Goal: Information Seeking & Learning: Learn about a topic

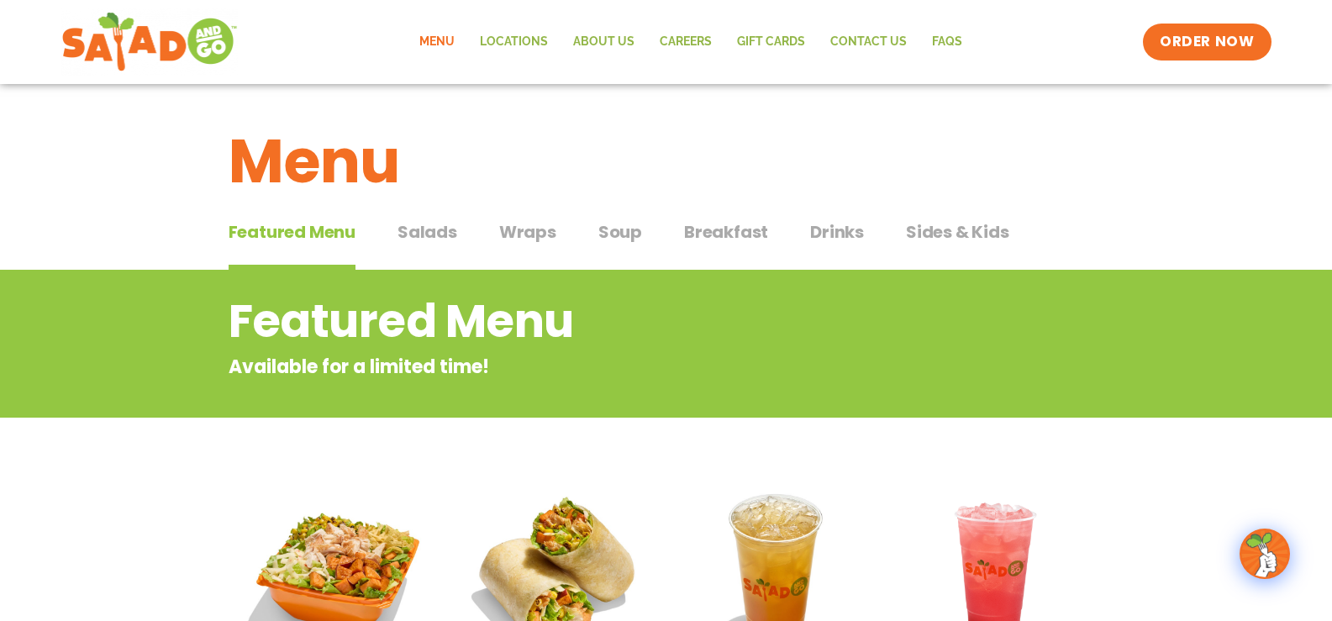
click at [443, 232] on span "Salads" at bounding box center [428, 231] width 60 height 25
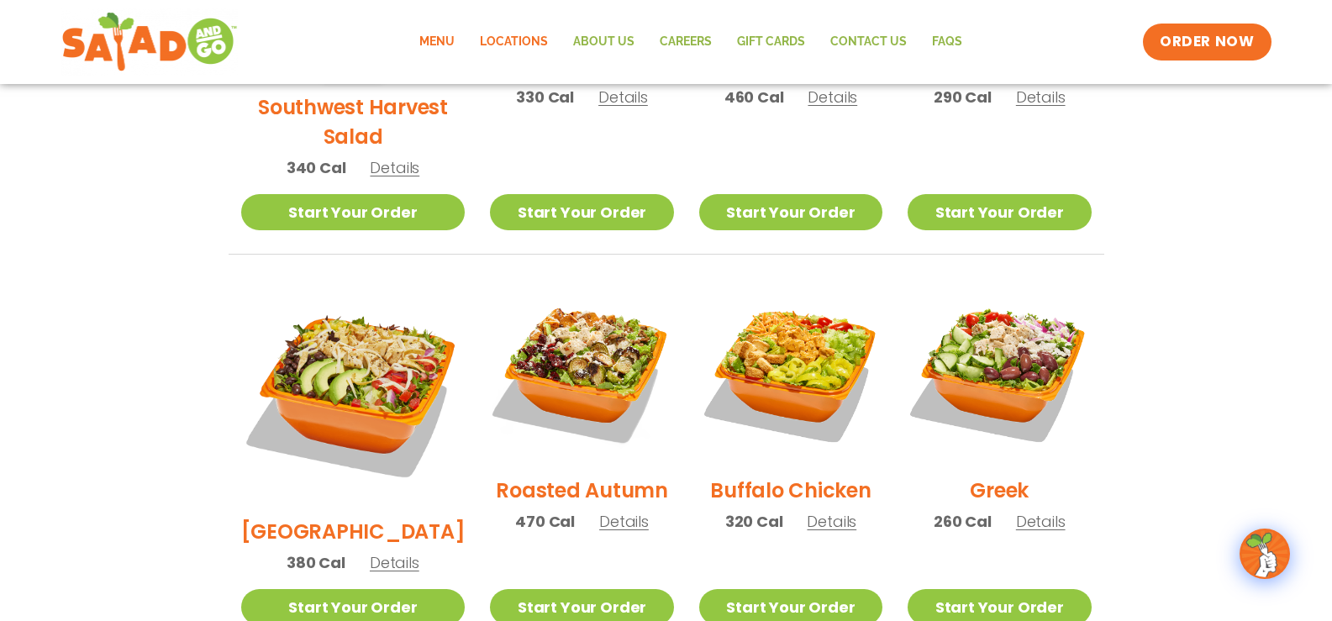
scroll to position [649, 0]
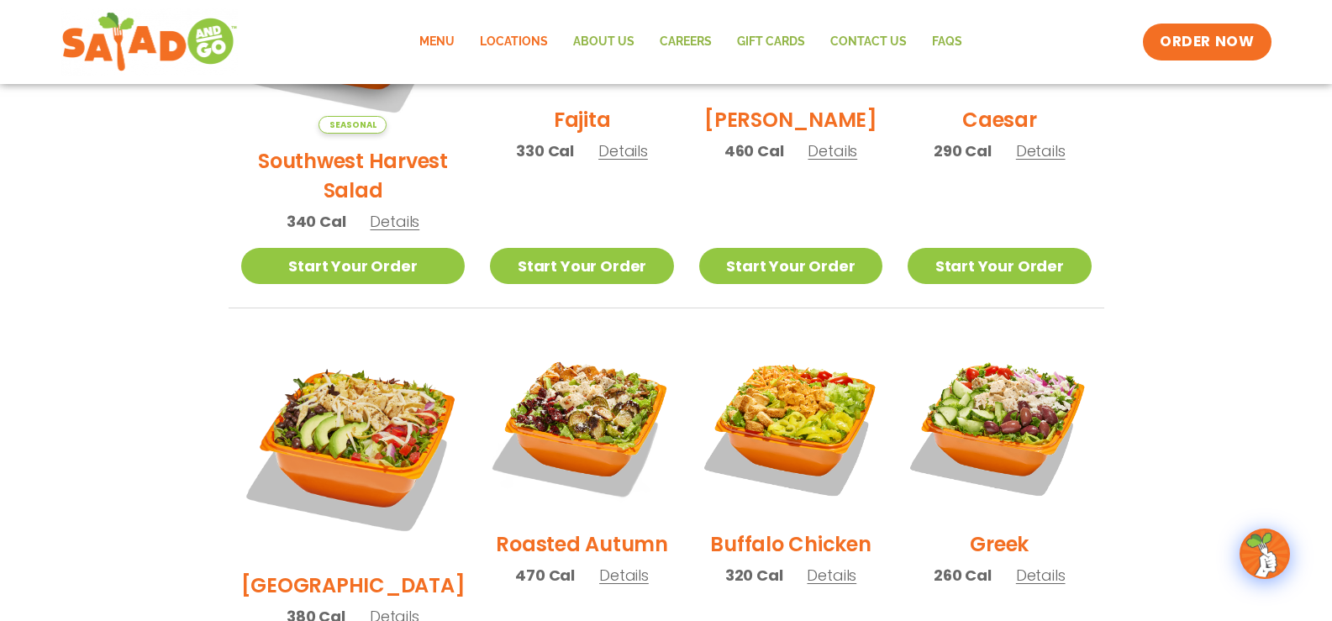
click at [523, 42] on link "Locations" at bounding box center [513, 42] width 93 height 39
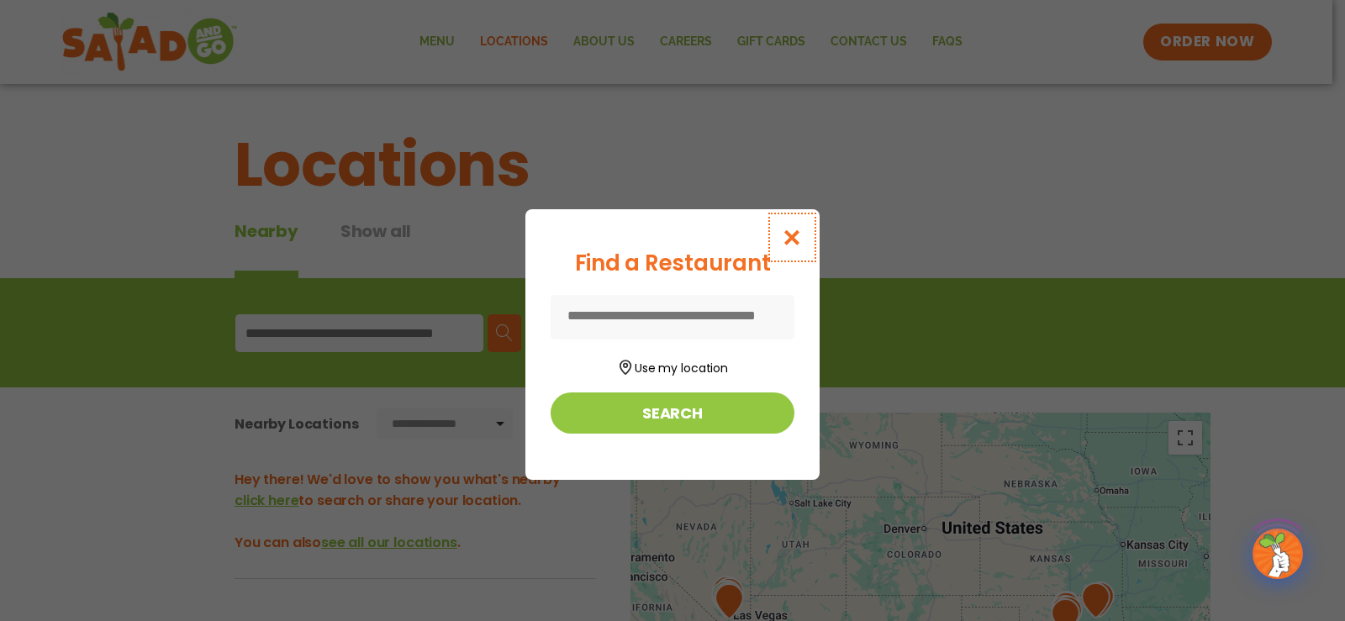
click at [793, 232] on icon "Close modal" at bounding box center [792, 238] width 21 height 18
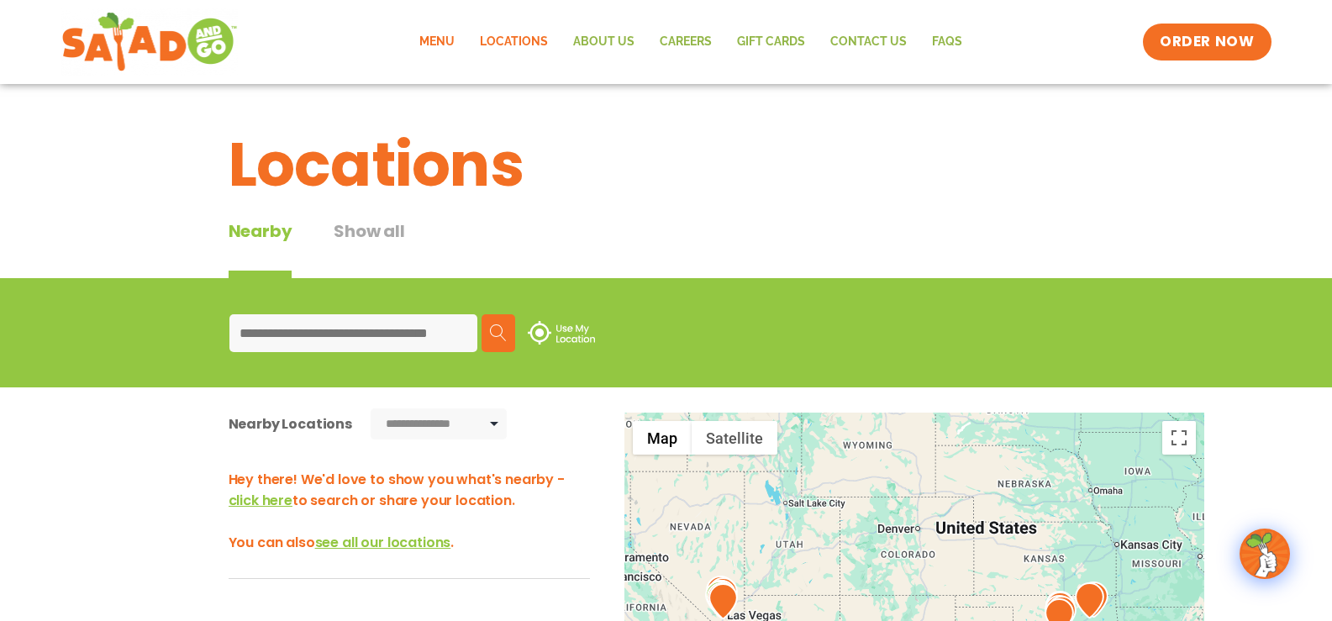
click at [427, 43] on link "Menu" at bounding box center [437, 42] width 61 height 39
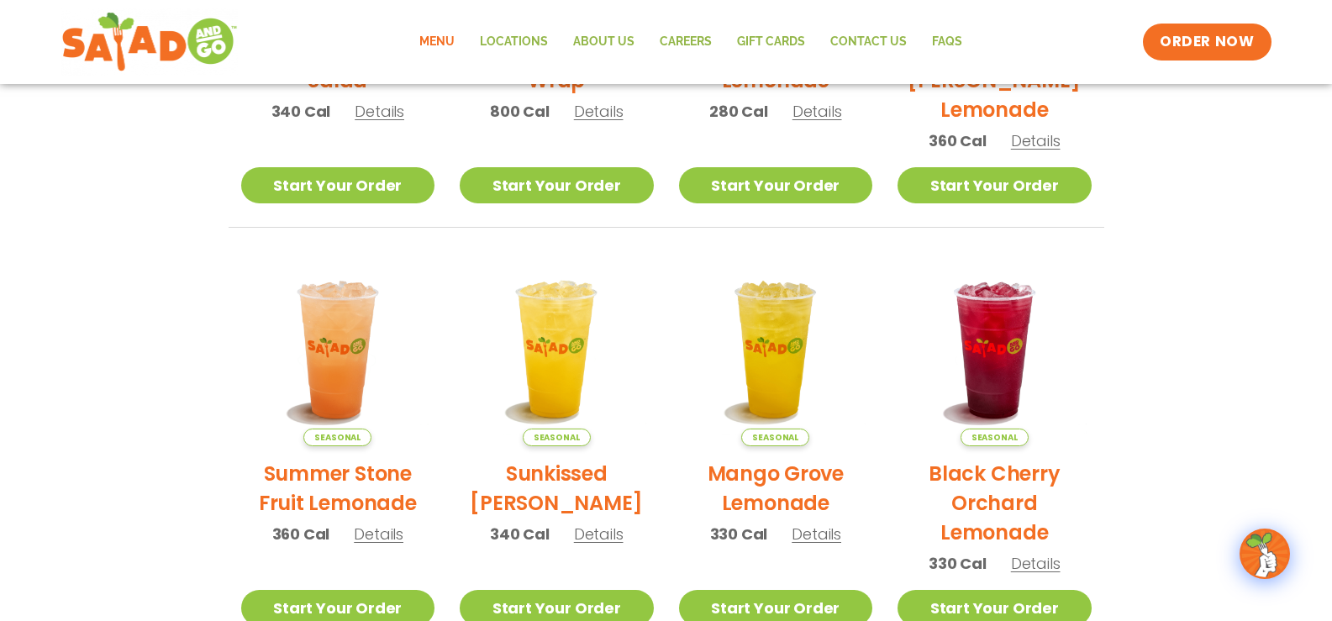
scroll to position [673, 0]
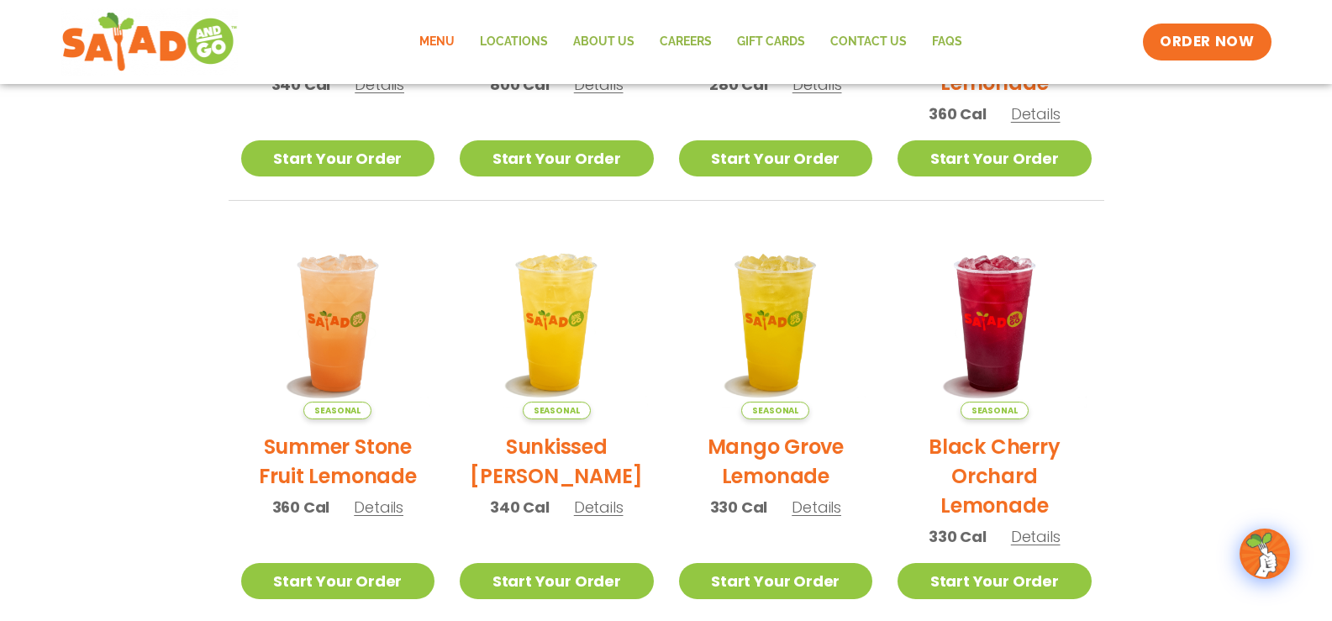
click at [385, 520] on div "Seasonal Summer Stone Fruit Lemonade 360 Cal Details" at bounding box center [338, 380] width 194 height 309
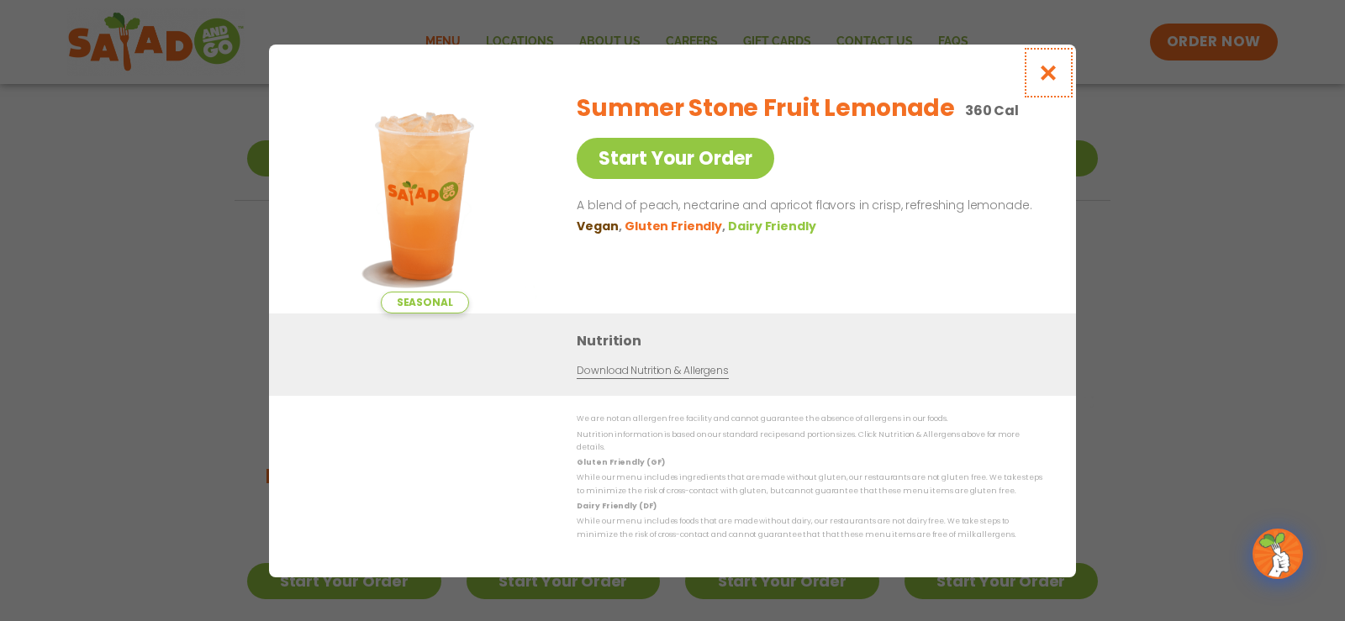
click at [1052, 76] on icon "Close modal" at bounding box center [1048, 73] width 21 height 18
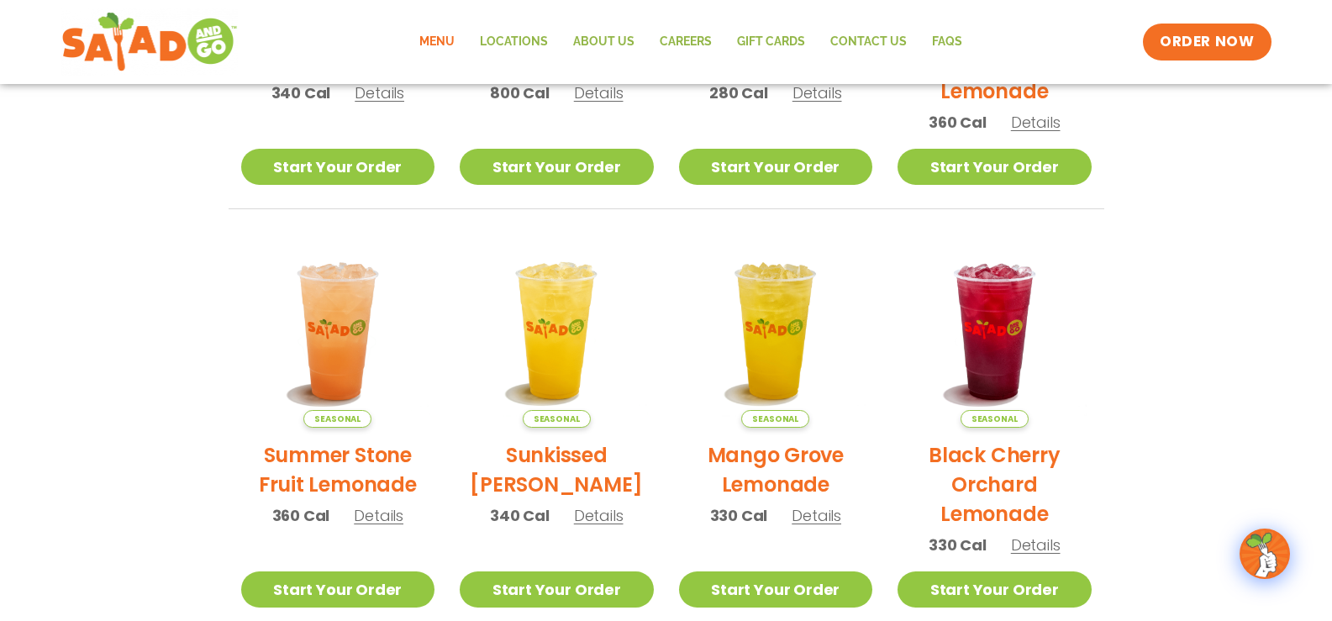
scroll to position [878, 0]
